Goal: Task Accomplishment & Management: Manage account settings

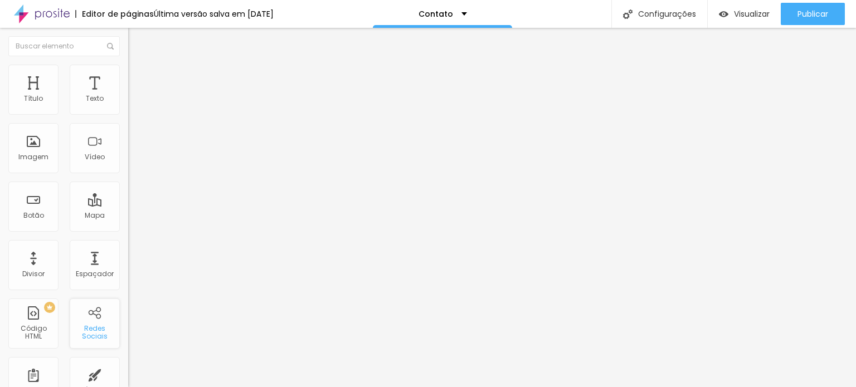
click at [79, 318] on div "Redes Sociais" at bounding box center [95, 324] width 50 height 50
click at [128, 66] on img at bounding box center [133, 70] width 10 height 10
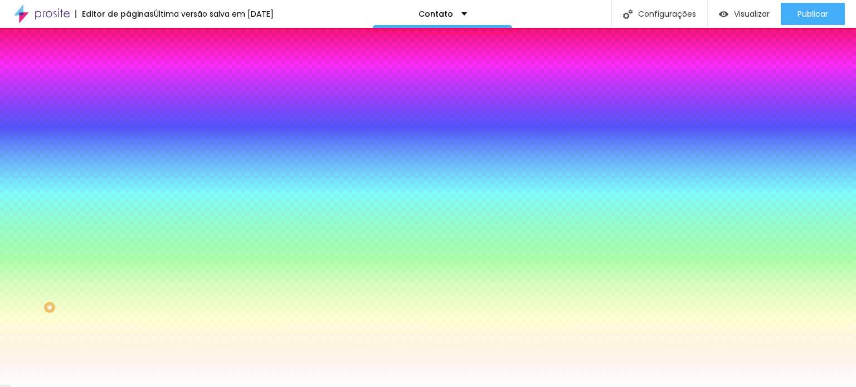
click at [138, 79] on span "Avançado" at bounding box center [156, 83] width 37 height 9
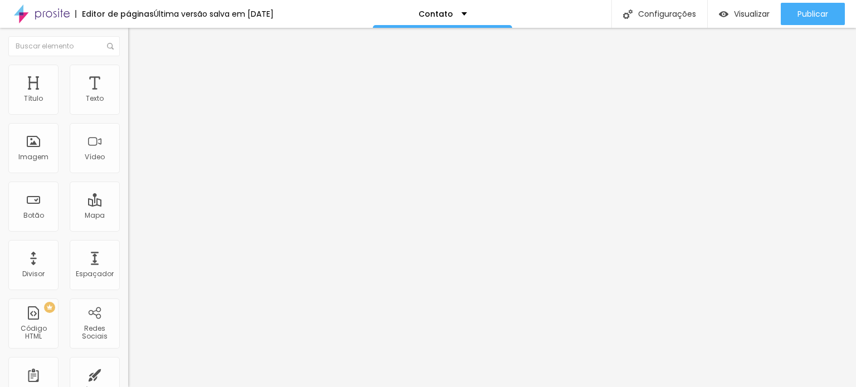
click at [128, 36] on button "Editar Coluna" at bounding box center [192, 41] width 128 height 26
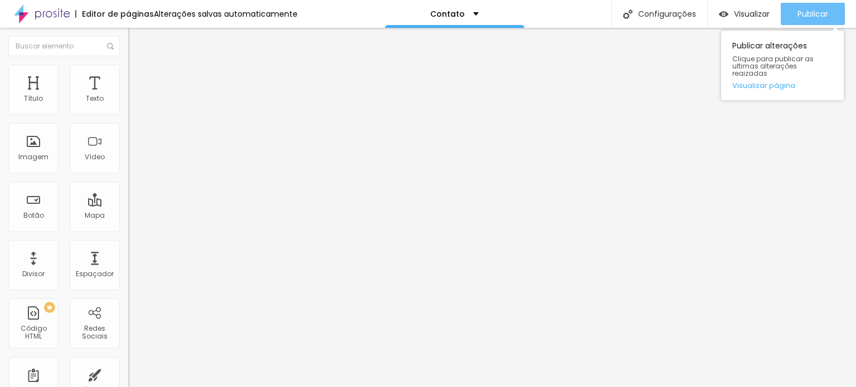
click at [809, 12] on span "Publicar" at bounding box center [813, 13] width 31 height 9
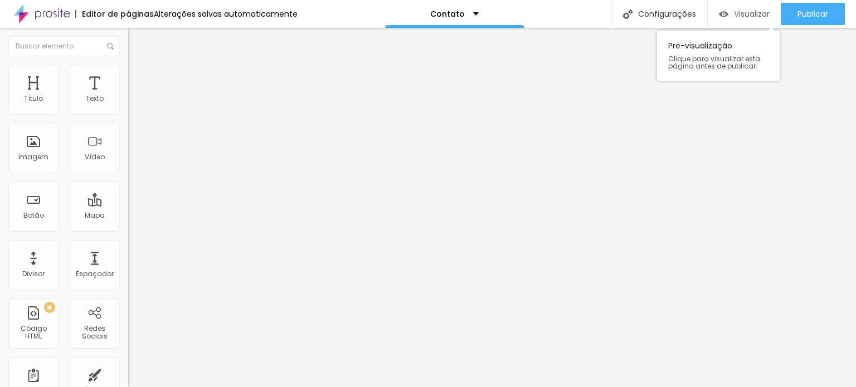
click at [749, 9] on span "Visualizar" at bounding box center [752, 13] width 36 height 9
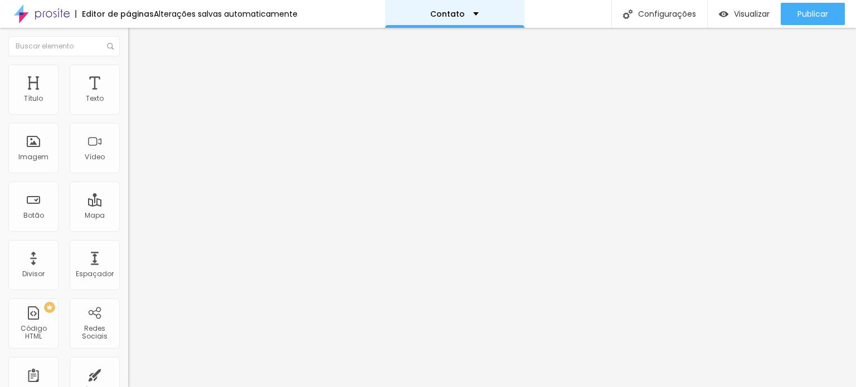
click at [449, 19] on div "Contato" at bounding box center [454, 14] width 139 height 28
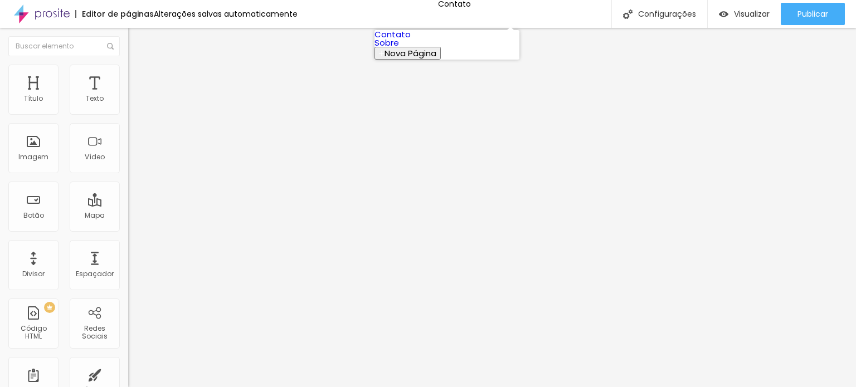
click at [411, 40] on link "Contato" at bounding box center [393, 34] width 36 height 12
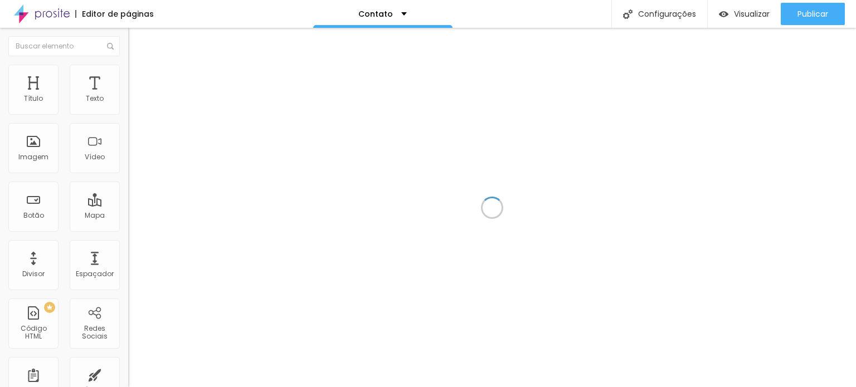
click at [447, 16] on div "Contato" at bounding box center [382, 14] width 139 height 28
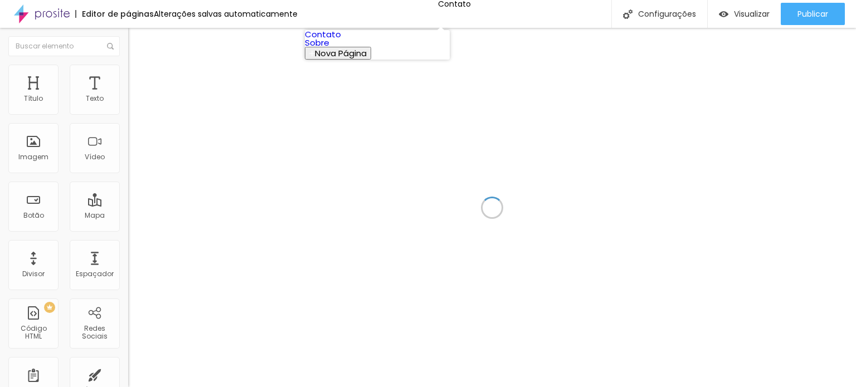
click at [329, 48] on link "Sobre" at bounding box center [317, 43] width 25 height 12
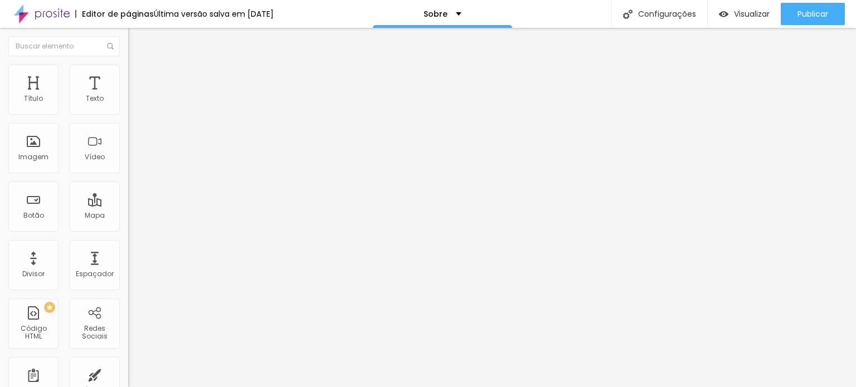
click at [55, 9] on img at bounding box center [42, 14] width 56 height 28
click at [46, 11] on img at bounding box center [42, 14] width 56 height 28
click at [128, 71] on img at bounding box center [133, 70] width 10 height 10
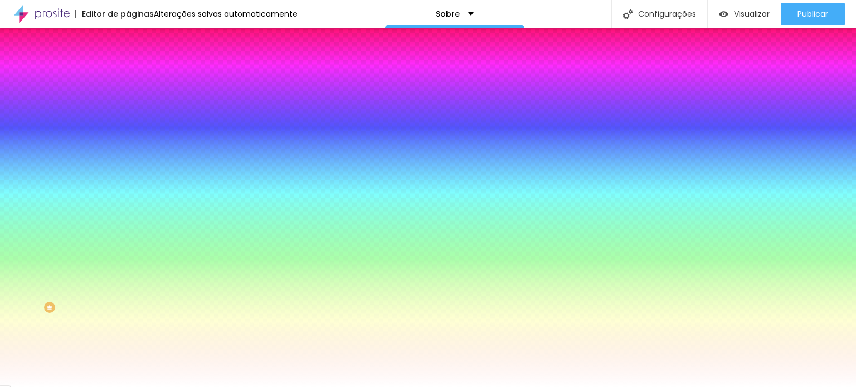
click at [128, 163] on input "#FFFFFF" at bounding box center [195, 157] width 134 height 11
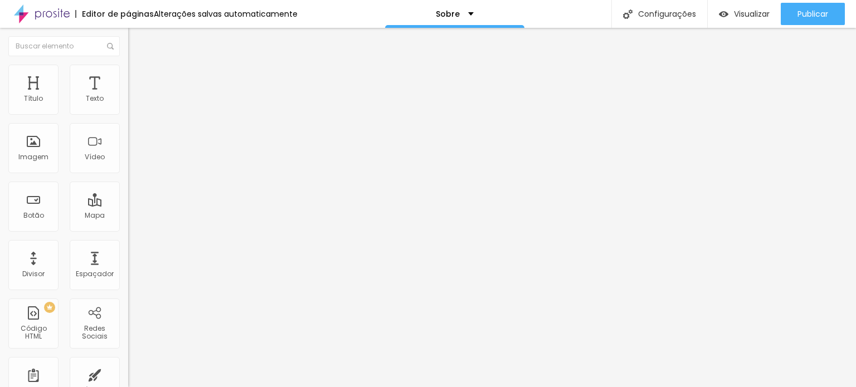
click at [128, 67] on li "Avançado" at bounding box center [192, 70] width 128 height 11
click at [128, 65] on li "Estilo" at bounding box center [192, 59] width 128 height 11
click at [137, 37] on div "Editar Título" at bounding box center [169, 40] width 64 height 9
click at [128, 65] on img at bounding box center [133, 70] width 10 height 10
click at [128, 71] on img at bounding box center [133, 70] width 10 height 10
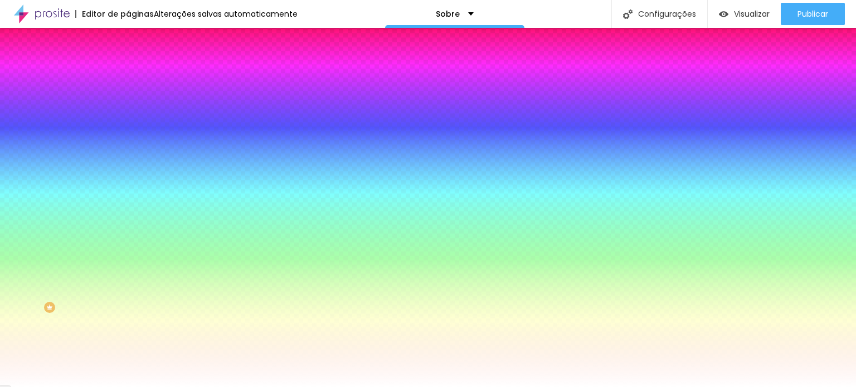
click at [128, 163] on input "#FFFFFF" at bounding box center [195, 157] width 134 height 11
click at [128, 152] on div at bounding box center [192, 152] width 128 height 0
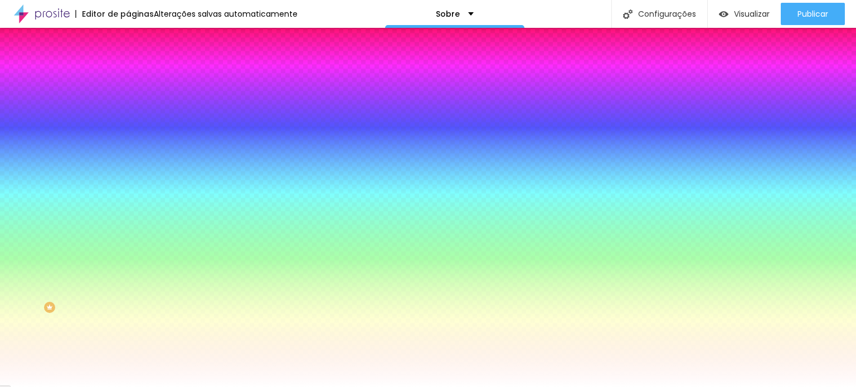
type input "#FFFFFF"
drag, startPoint x: 69, startPoint y: 237, endPoint x: 0, endPoint y: 196, distance: 80.0
click at [128, 196] on div "Imagem de fundo Adicionar imagem Efeito da Imagem Nenhum Nenhum Parallax Cor de…" at bounding box center [192, 159] width 128 height 144
click at [128, 152] on button "Voltar ao padrão" at bounding box center [166, 145] width 76 height 13
click at [128, 152] on div at bounding box center [192, 152] width 128 height 0
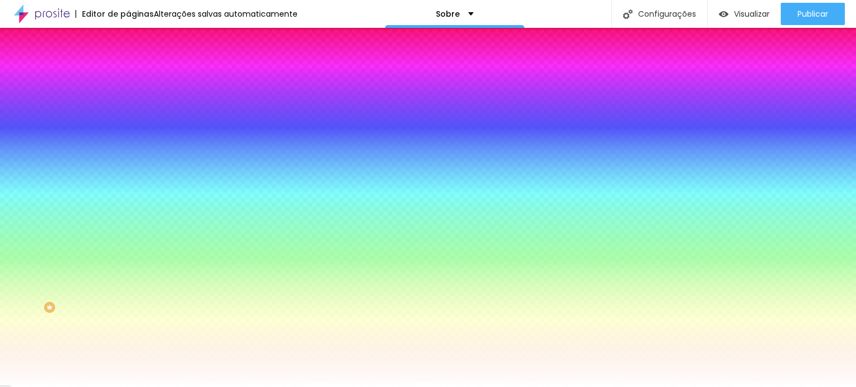
click at [128, 152] on div at bounding box center [192, 152] width 128 height 0
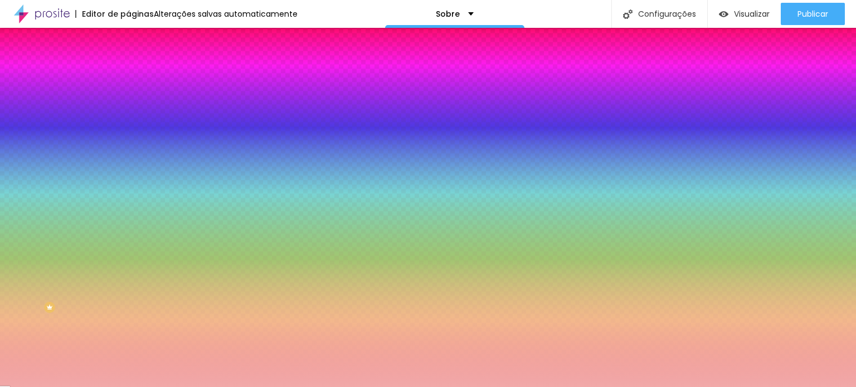
type input "#FFFFFF"
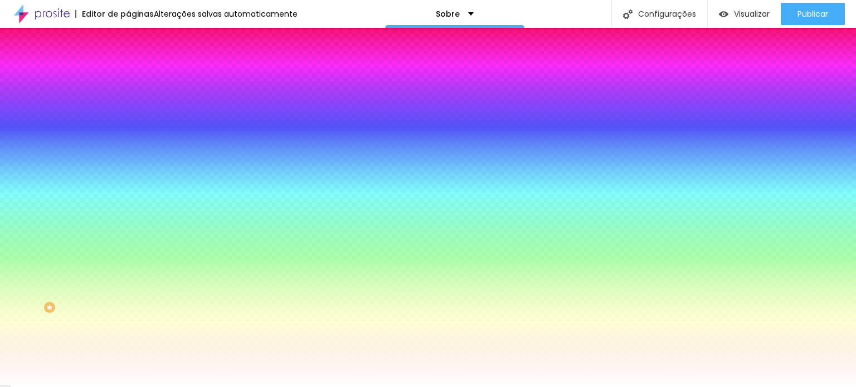
drag, startPoint x: 39, startPoint y: 221, endPoint x: 0, endPoint y: 202, distance: 43.1
click at [128, 202] on div "Imagem de fundo Adicionar imagem Efeito da Imagem Nenhum Nenhum Parallax Cor de…" at bounding box center [192, 159] width 128 height 144
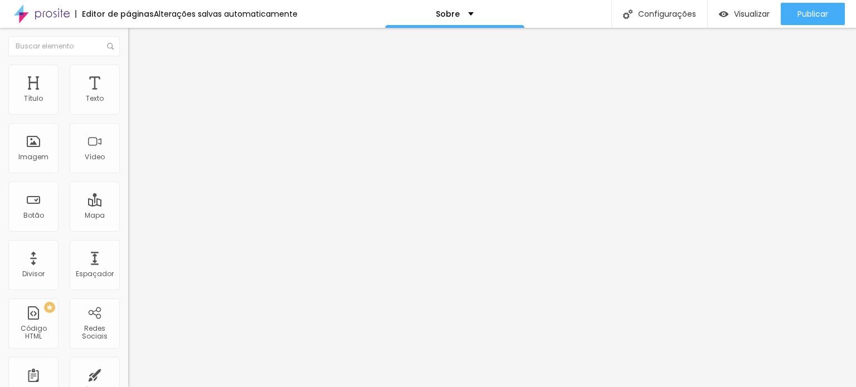
click at [128, 72] on ul "Conteúdo Estilo Avançado" at bounding box center [192, 70] width 128 height 33
click at [128, 71] on li "Estilo" at bounding box center [192, 70] width 128 height 11
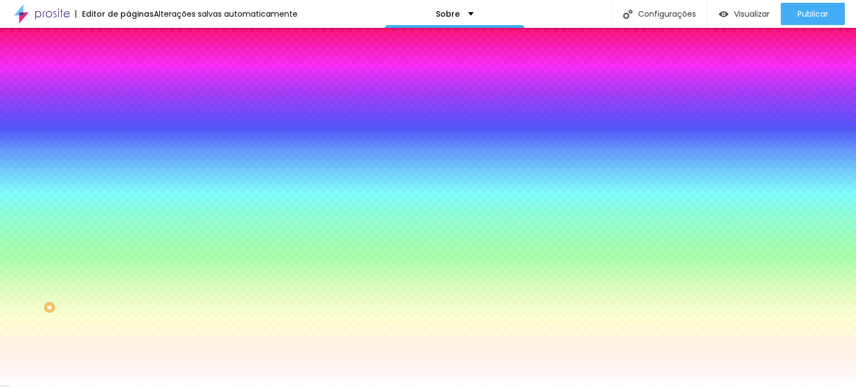
click at [128, 106] on div at bounding box center [192, 106] width 128 height 0
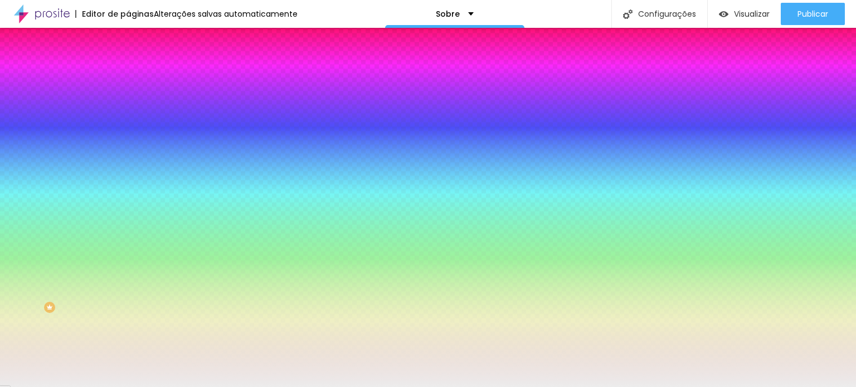
type input "#FFFFFF"
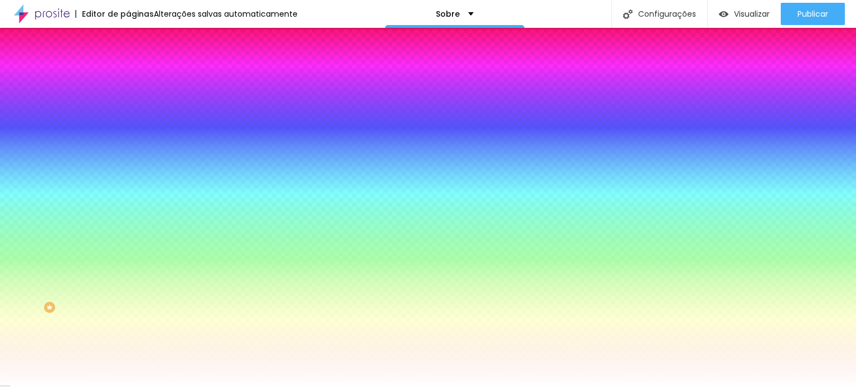
drag, startPoint x: 41, startPoint y: 144, endPoint x: 2, endPoint y: 113, distance: 50.0
click at [128, 113] on div "Cor de fundo Voltar ao padrão #FFFFFF 0 Borda arredondada" at bounding box center [192, 181] width 128 height 188
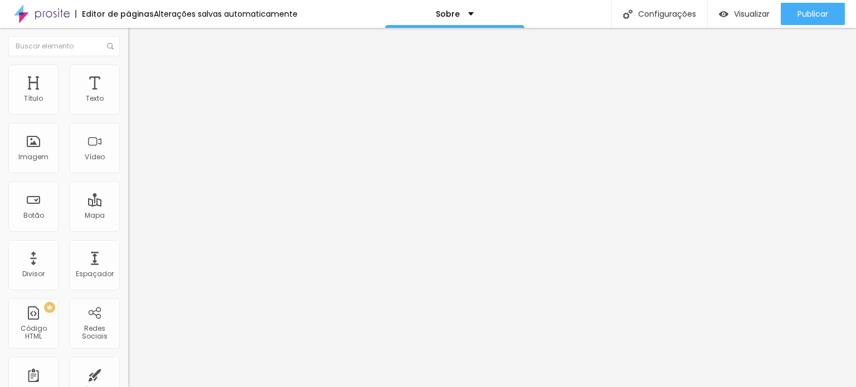
click at [128, 65] on li "Avançado" at bounding box center [192, 70] width 128 height 11
click at [128, 65] on li "Estilo" at bounding box center [192, 59] width 128 height 11
click at [128, 76] on li "Avançado" at bounding box center [192, 81] width 128 height 11
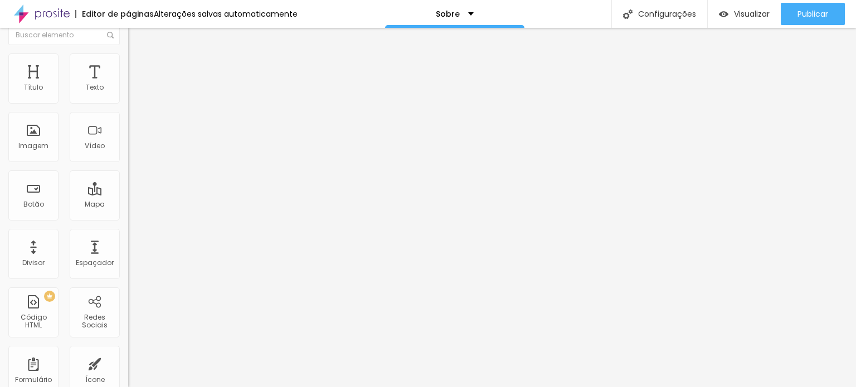
click at [138, 65] on span "Estilo" at bounding box center [146, 60] width 17 height 9
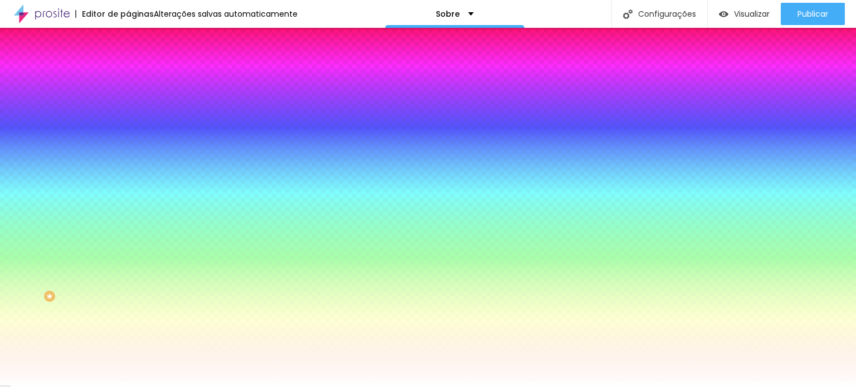
scroll to position [0, 0]
click at [128, 106] on div at bounding box center [192, 106] width 128 height 0
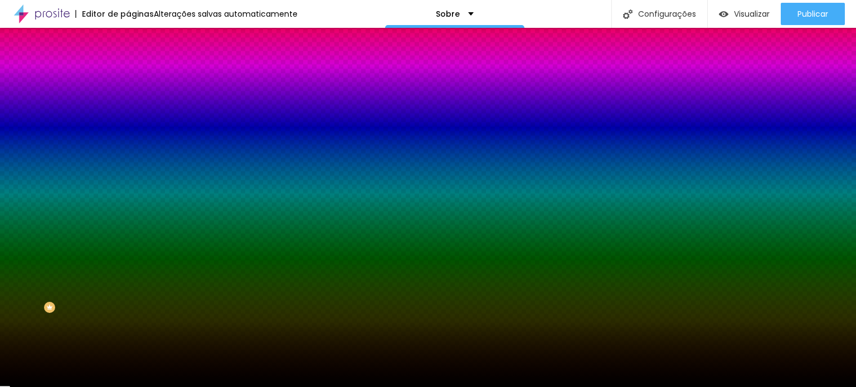
drag, startPoint x: 40, startPoint y: 166, endPoint x: 0, endPoint y: 225, distance: 70.7
click at [128, 225] on div "Editar Coluna Conteúdo Estilo Avançado Cor de fundo Voltar ao padrão #000000 0 …" at bounding box center [192, 208] width 128 height 360
click at [128, 247] on input "range" at bounding box center [164, 251] width 72 height 9
drag, startPoint x: 65, startPoint y: 110, endPoint x: 80, endPoint y: 106, distance: 16.0
click at [128, 106] on div "Voltar ao padrão #000000" at bounding box center [192, 106] width 128 height 24
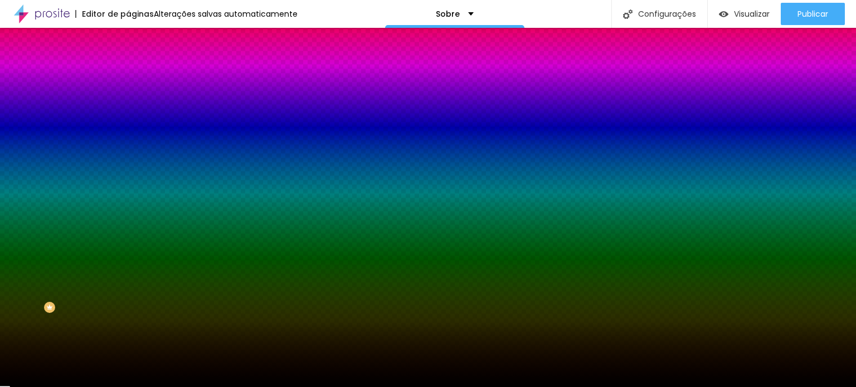
click at [128, 106] on div at bounding box center [192, 106] width 128 height 0
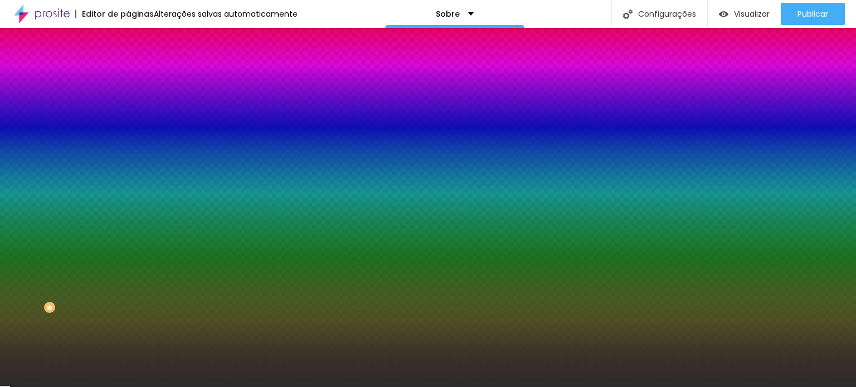
type input "#2A2A2A"
drag, startPoint x: 18, startPoint y: 182, endPoint x: 3, endPoint y: 196, distance: 20.1
click at [128, 196] on div "Editar Coluna Conteúdo Estilo Avançado Cor de fundo Voltar ao padrão #2A2A2A 0 …" at bounding box center [192, 208] width 128 height 360
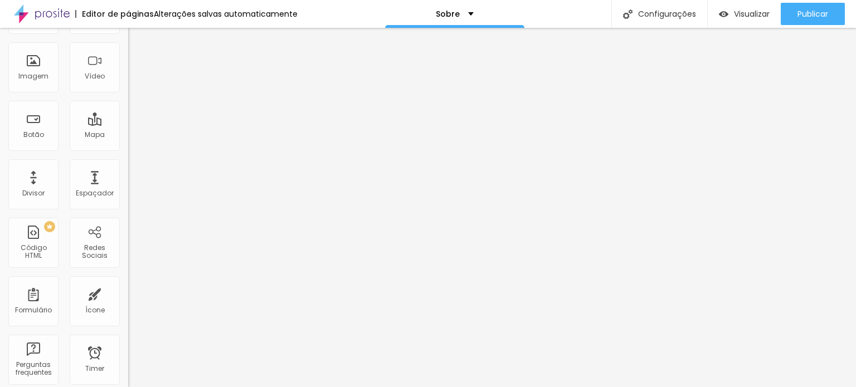
scroll to position [83, 0]
click at [98, 239] on div "Redes Sociais" at bounding box center [95, 241] width 50 height 50
click at [87, 235] on div "Redes Sociais" at bounding box center [95, 241] width 50 height 50
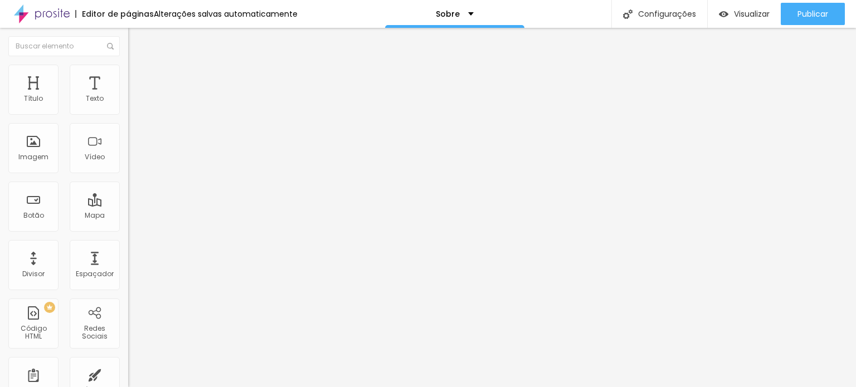
paste input "[URL][DOMAIN_NAME][DOMAIN_NAME]"
drag, startPoint x: 77, startPoint y: 205, endPoint x: 0, endPoint y: 212, distance: 77.3
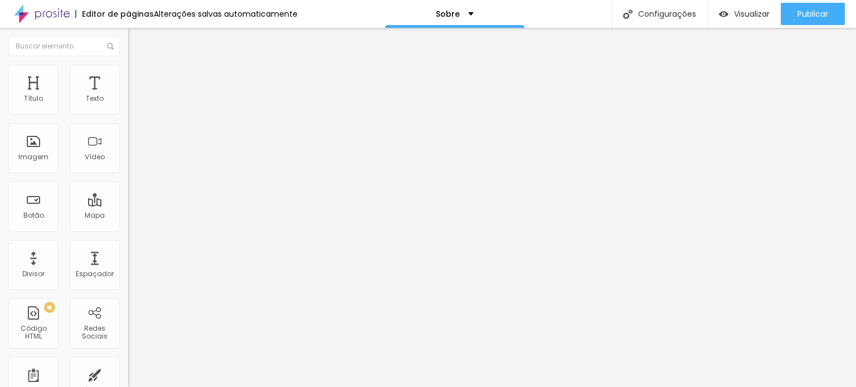
type input "[URL][DOMAIN_NAME][DOMAIN_NAME]"
click at [128, 225] on div "Facebook" at bounding box center [192, 228] width 128 height 7
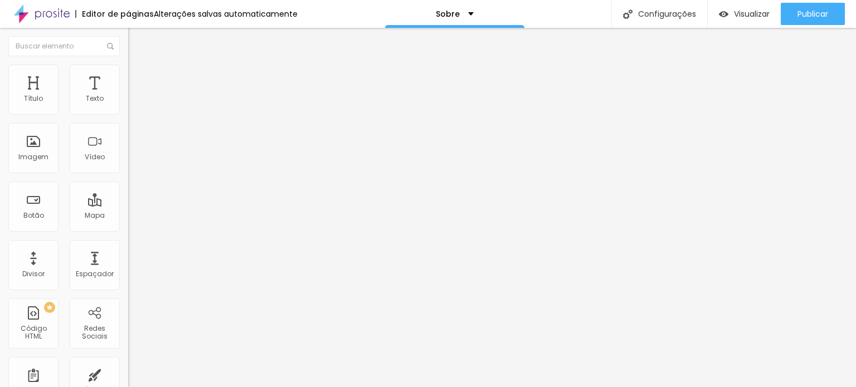
click at [128, 379] on input "https://" at bounding box center [195, 384] width 134 height 11
paste input "[DOMAIN_NAME][URL][DOMAIN_NAME]"
type input "[URL][DOMAIN_NAME][DOMAIN_NAME]"
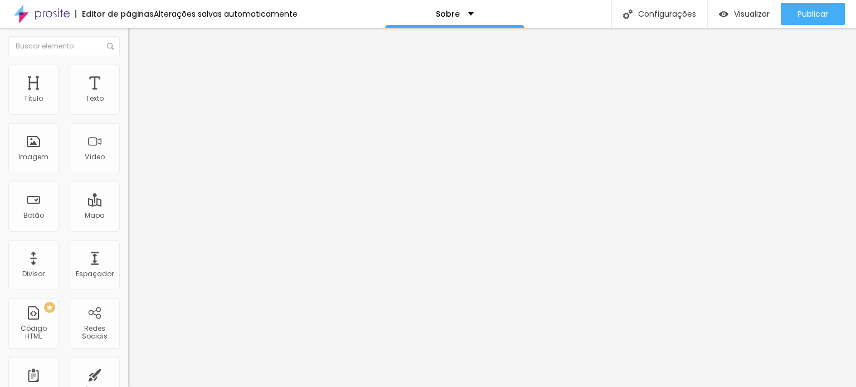
click at [193, 387] on div at bounding box center [428, 394] width 856 height 0
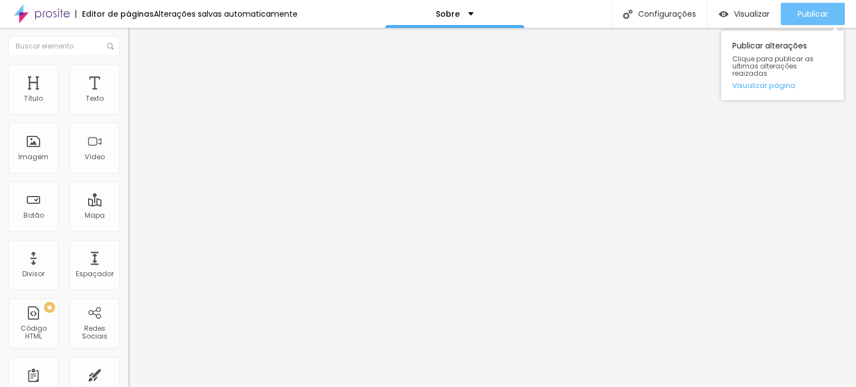
click at [817, 11] on span "Publicar" at bounding box center [813, 13] width 31 height 9
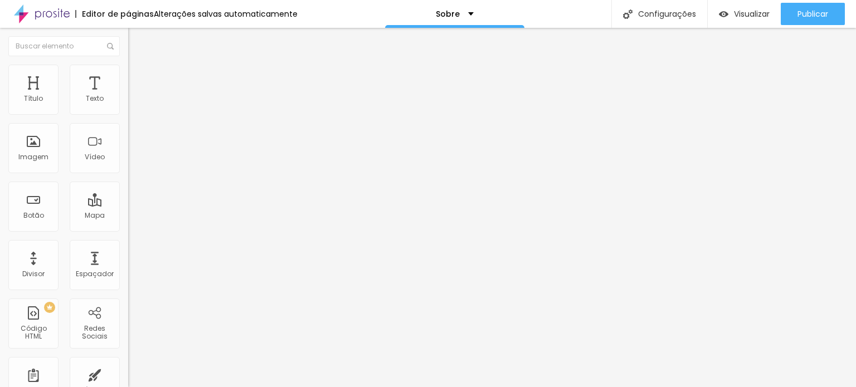
click at [58, 16] on img at bounding box center [42, 14] width 56 height 28
